Goal: Information Seeking & Learning: Learn about a topic

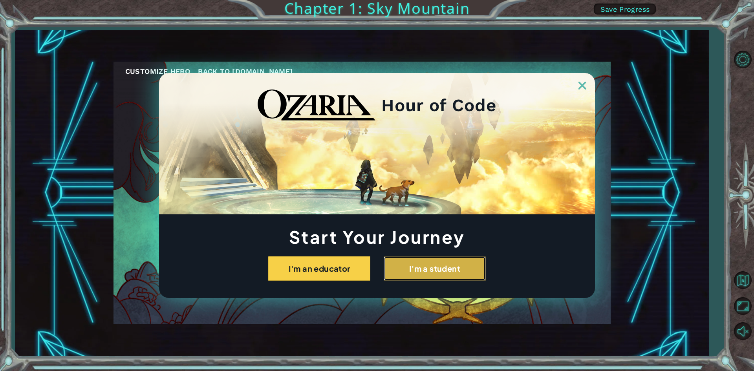
click at [440, 274] on button "I'm a student" at bounding box center [435, 268] width 102 height 24
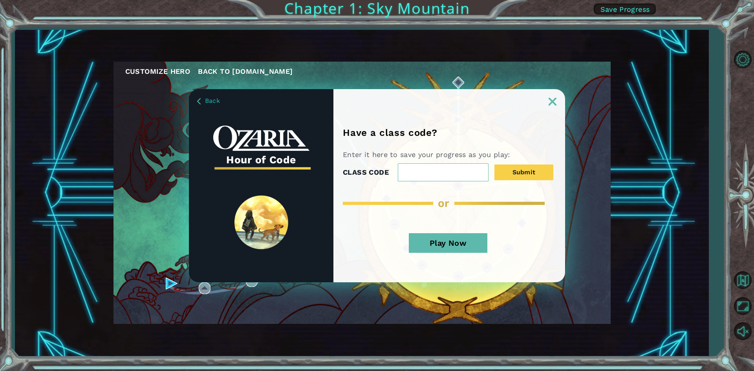
click at [473, 249] on button "Play Now" at bounding box center [448, 243] width 79 height 20
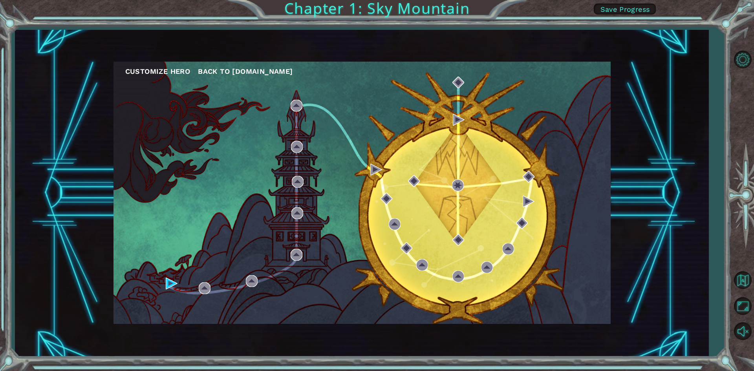
click at [433, 166] on div "Customize Hero Back to [DOMAIN_NAME]" at bounding box center [361, 193] width 497 height 262
click at [166, 277] on div "Customize Hero Back to [DOMAIN_NAME]" at bounding box center [361, 193] width 497 height 262
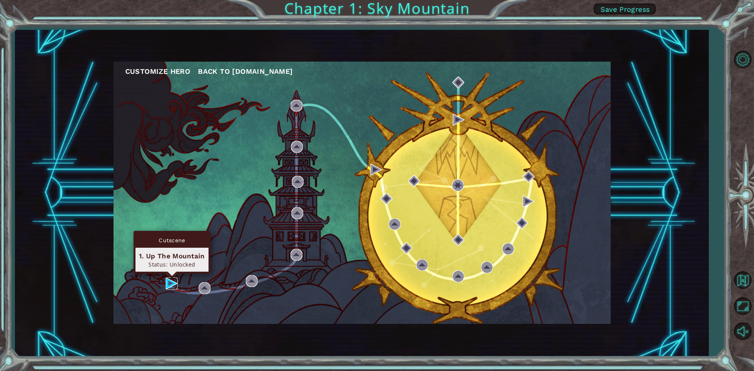
click at [166, 279] on img at bounding box center [172, 284] width 12 height 12
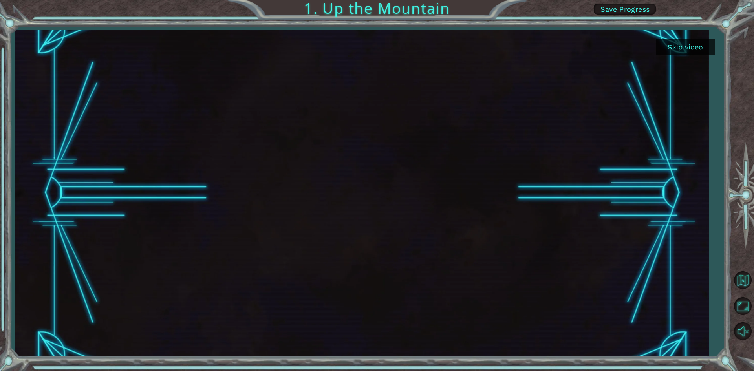
click at [669, 48] on button "Skip video" at bounding box center [685, 46] width 59 height 15
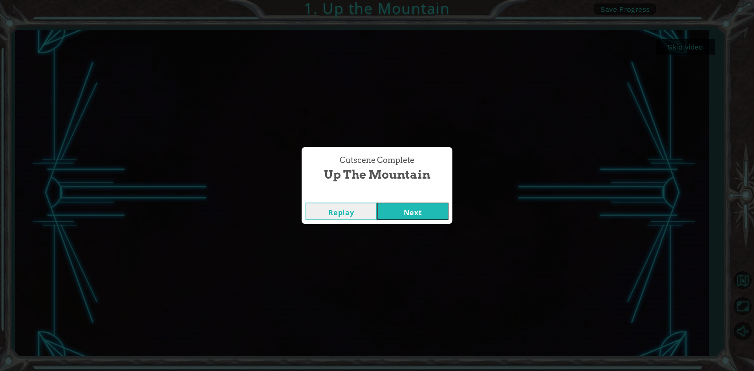
click at [401, 206] on button "Next" at bounding box center [412, 212] width 71 height 18
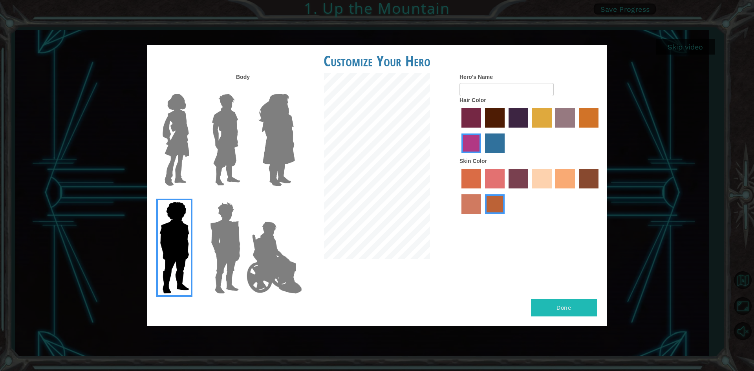
click at [501, 145] on label "lachmara hair color" at bounding box center [495, 143] width 20 height 20
click at [482, 156] on input "lachmara hair color" at bounding box center [482, 156] width 0 height 0
click at [546, 177] on label "sandy beach skin color" at bounding box center [542, 179] width 20 height 20
click at [529, 191] on input "sandy beach skin color" at bounding box center [529, 191] width 0 height 0
click at [570, 307] on button "Done" at bounding box center [564, 308] width 66 height 18
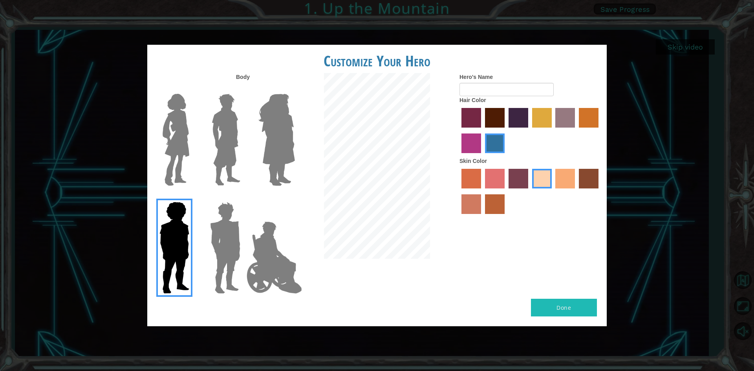
click at [255, 239] on img at bounding box center [274, 257] width 62 height 79
click at [294, 197] on input "Hero Jamie" at bounding box center [294, 197] width 0 height 0
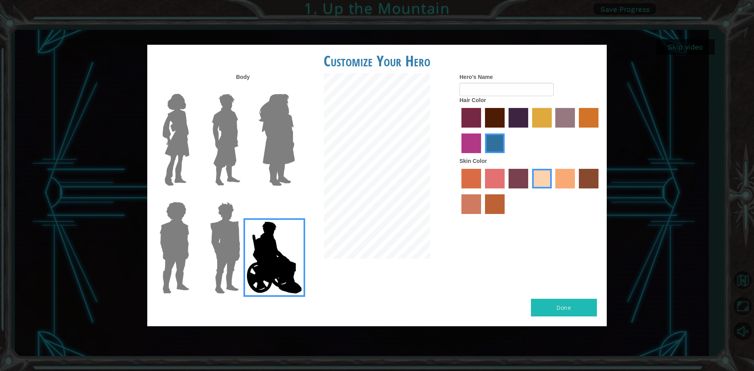
click at [227, 149] on img at bounding box center [225, 140] width 35 height 98
click at [243, 89] on input "Hero Lars" at bounding box center [243, 89] width 0 height 0
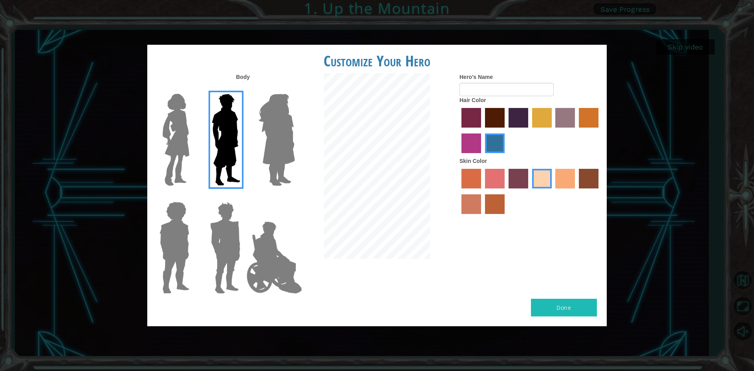
click at [567, 314] on button "Done" at bounding box center [564, 308] width 66 height 18
click at [563, 313] on button "Done" at bounding box center [564, 308] width 66 height 18
click at [562, 309] on button "Done" at bounding box center [564, 308] width 66 height 18
click at [474, 86] on input "Hero's Name" at bounding box center [506, 89] width 94 height 13
type input "[PERSON_NAME]"
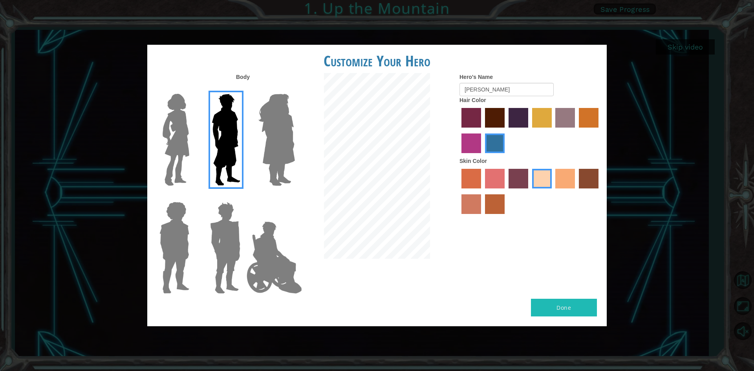
click at [572, 310] on button "Done" at bounding box center [564, 308] width 66 height 18
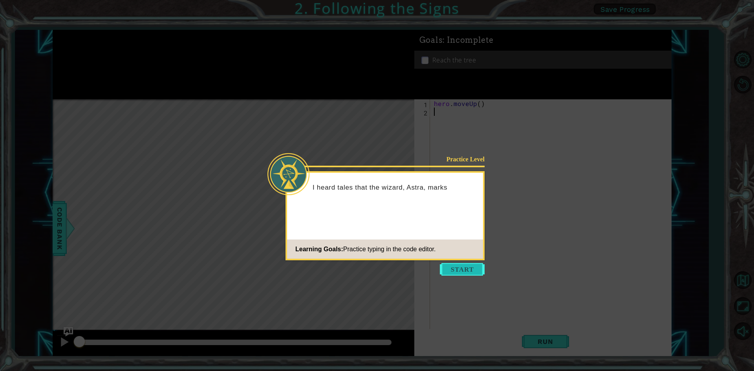
click at [464, 265] on button "Start" at bounding box center [462, 269] width 45 height 13
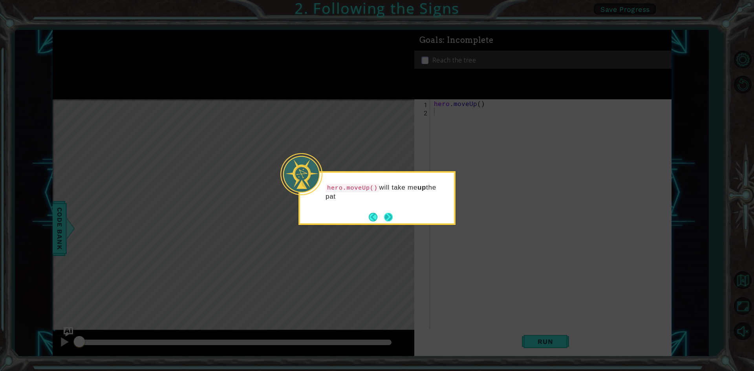
click at [384, 213] on button "Next" at bounding box center [388, 217] width 9 height 9
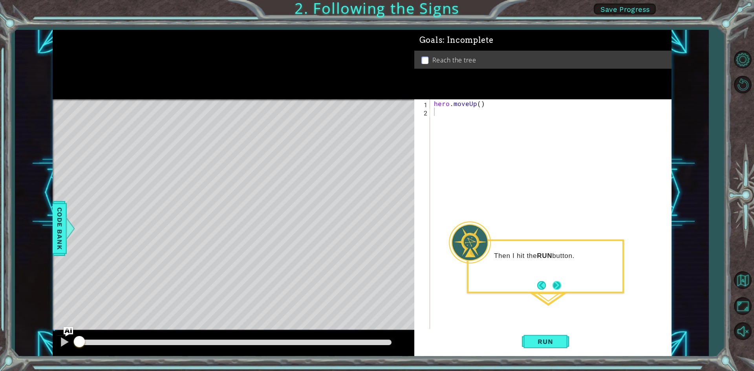
click at [560, 290] on button "Next" at bounding box center [556, 285] width 9 height 9
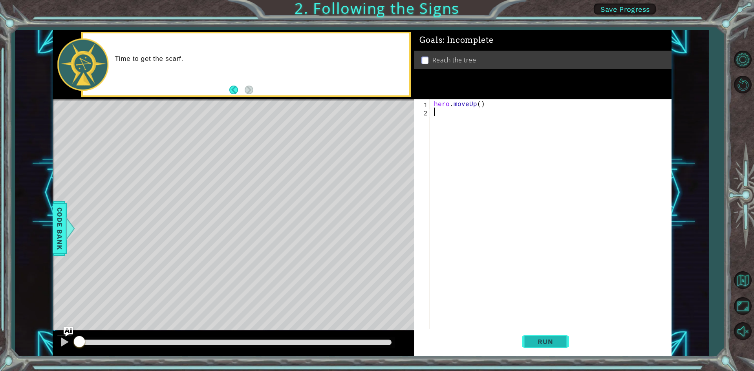
click at [544, 341] on span "Run" at bounding box center [545, 342] width 31 height 8
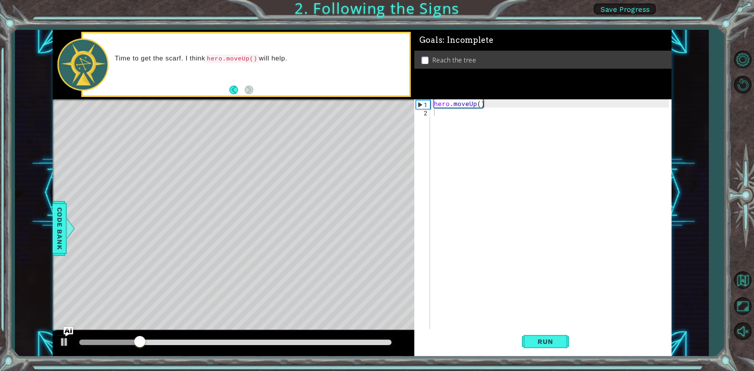
click at [238, 140] on div "Level Map" at bounding box center [234, 214] width 363 height 231
click at [237, 87] on button "Back" at bounding box center [236, 90] width 15 height 9
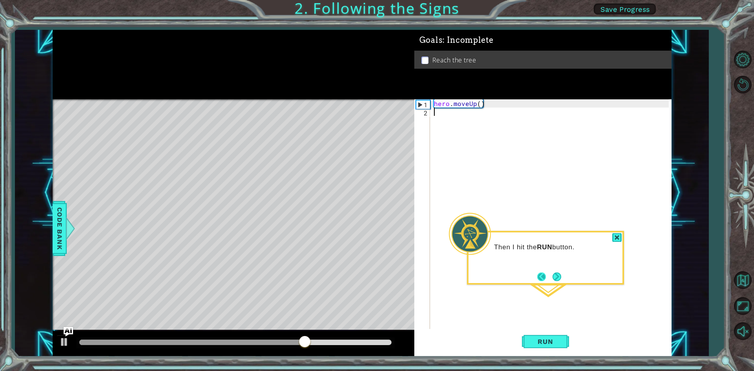
click at [550, 275] on button "Back" at bounding box center [544, 276] width 15 height 9
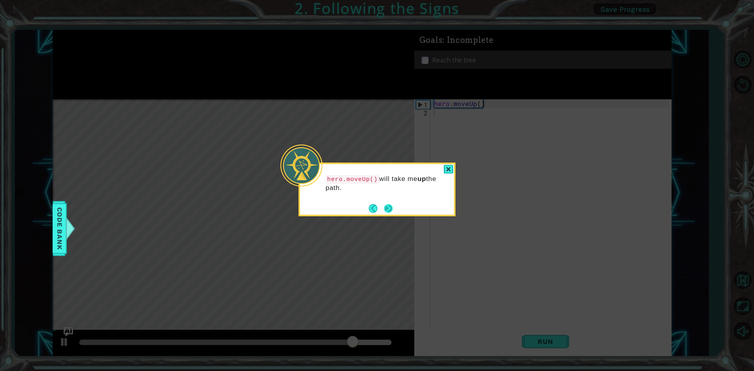
click at [391, 206] on button "Next" at bounding box center [388, 208] width 9 height 9
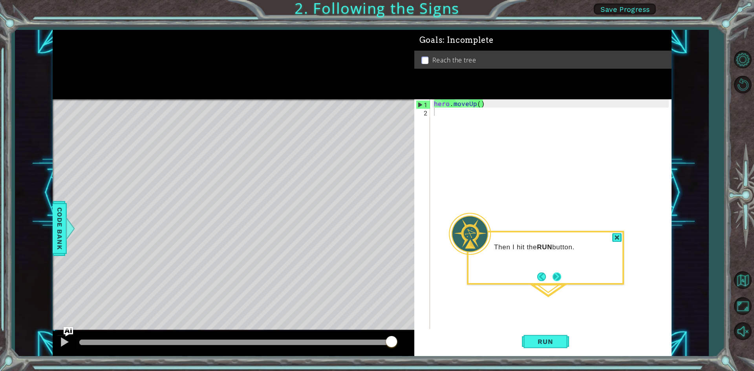
click at [561, 276] on button "Next" at bounding box center [556, 276] width 9 height 9
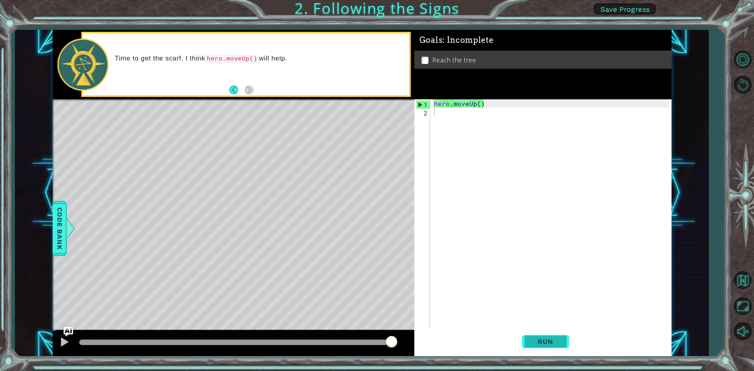
click at [556, 346] on button "Run" at bounding box center [545, 342] width 47 height 26
